Goal: Task Accomplishment & Management: Use online tool/utility

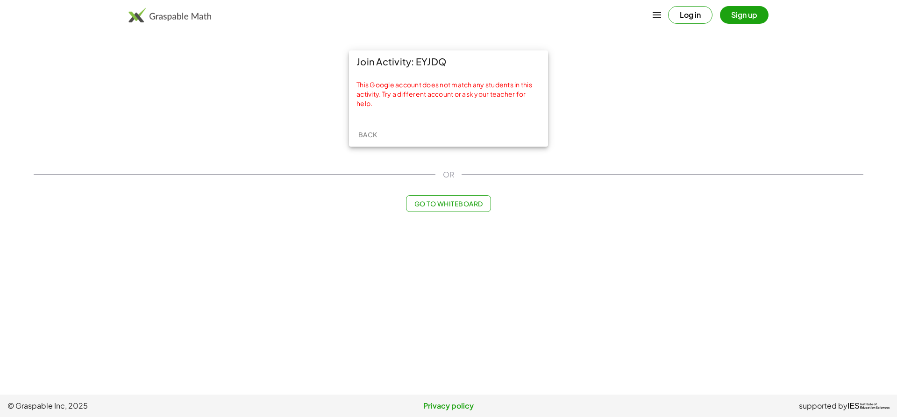
click at [482, 94] on div "This Google account does not match any students in this activity. Try a differe…" at bounding box center [448, 94] width 184 height 28
